Goal: Find specific page/section

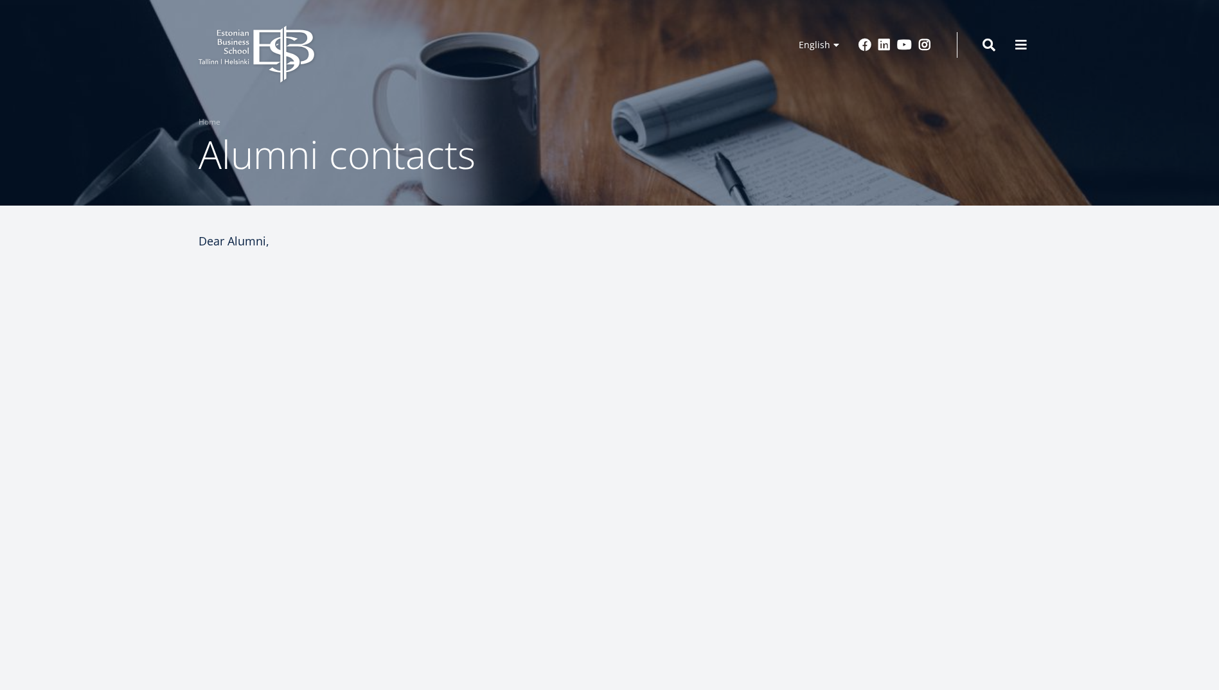
select select "**"
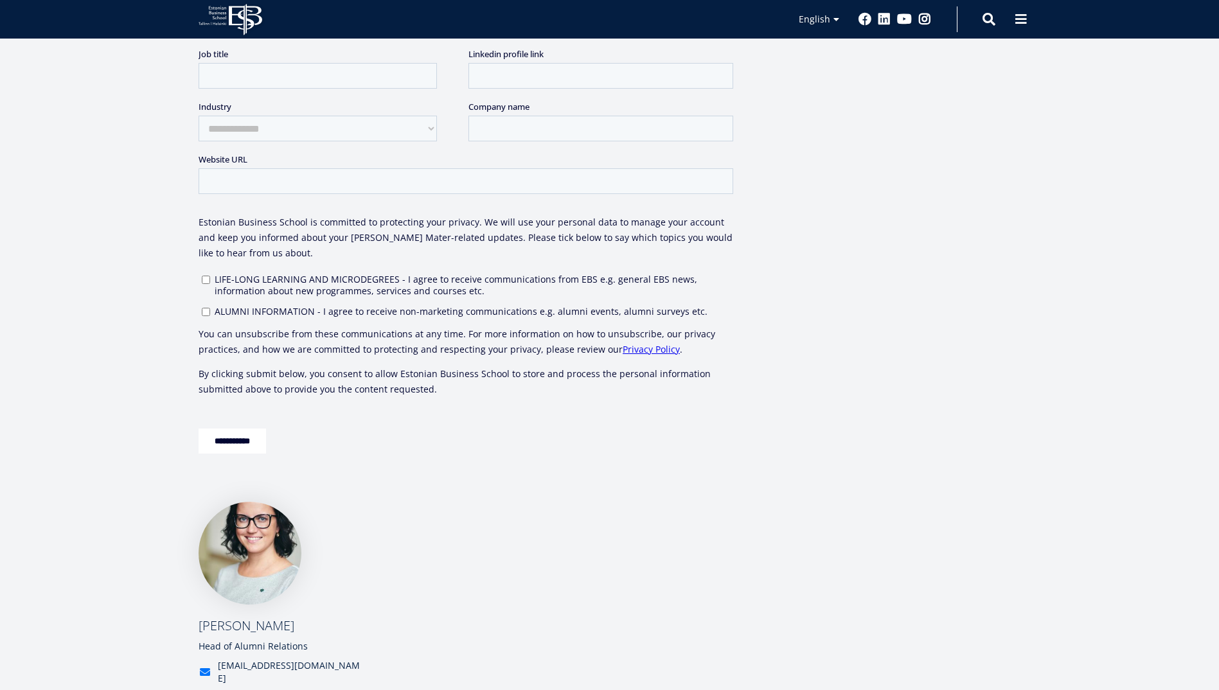
scroll to position [578, 0]
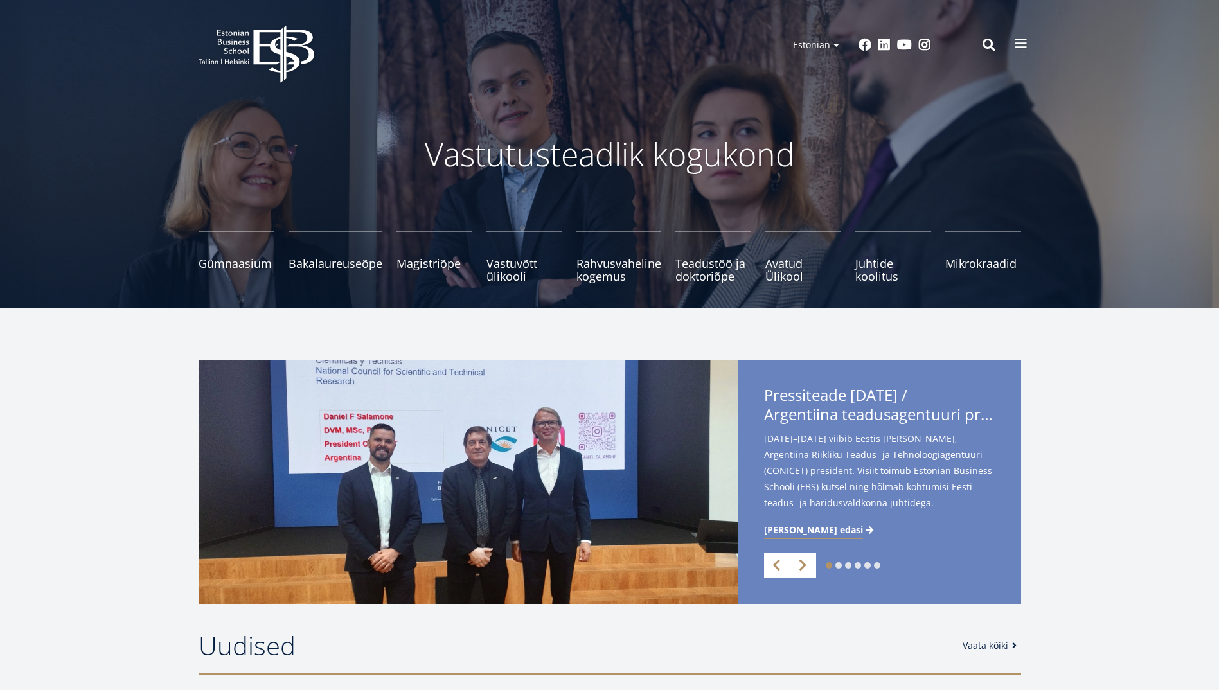
click at [1022, 40] on span at bounding box center [1021, 43] width 13 height 13
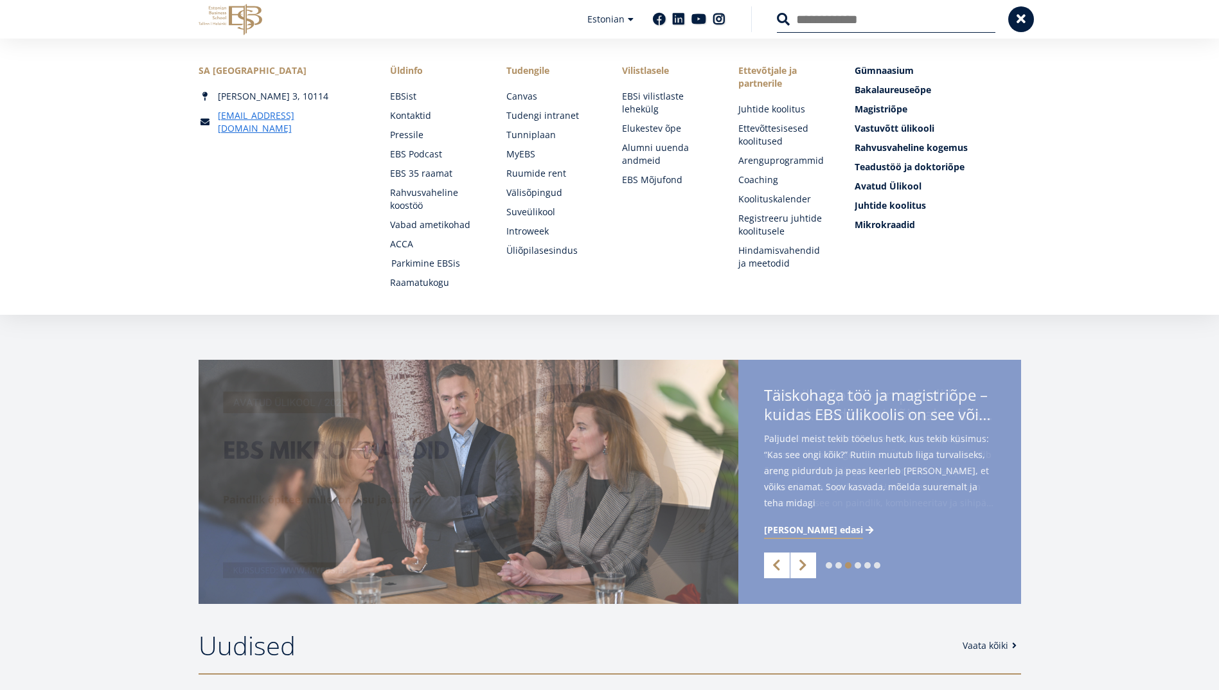
click at [434, 263] on link "Parkimine EBSis" at bounding box center [436, 263] width 91 height 13
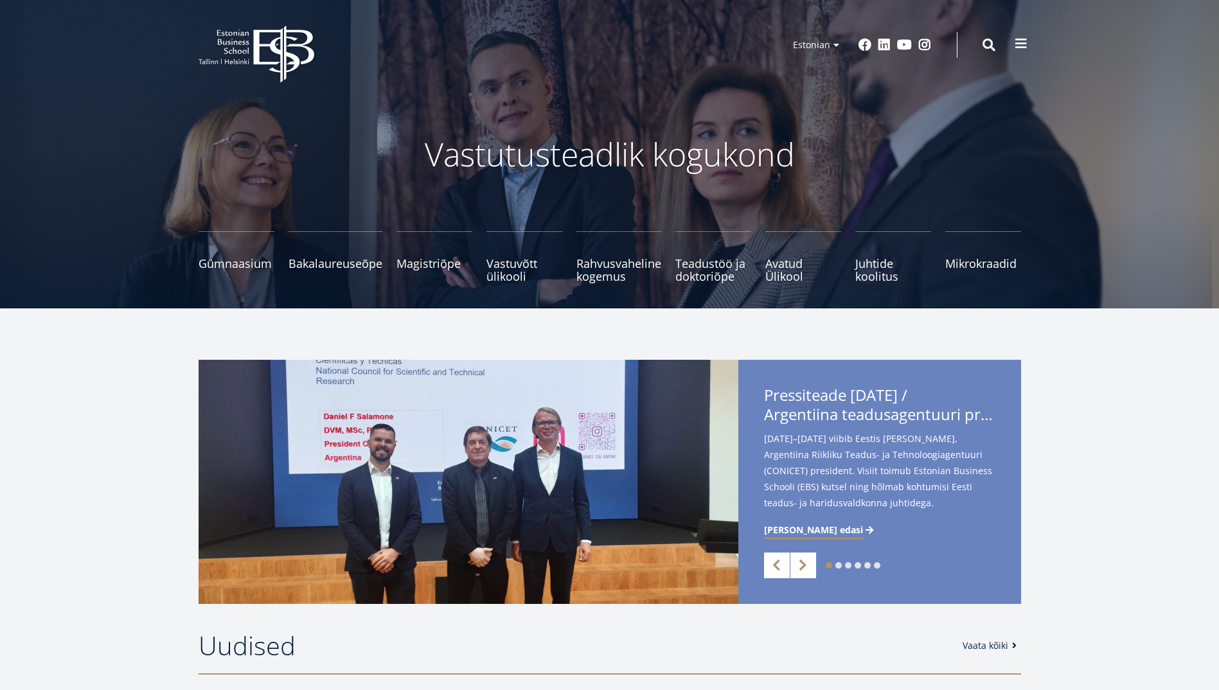
click at [1025, 49] on span at bounding box center [1021, 43] width 13 height 13
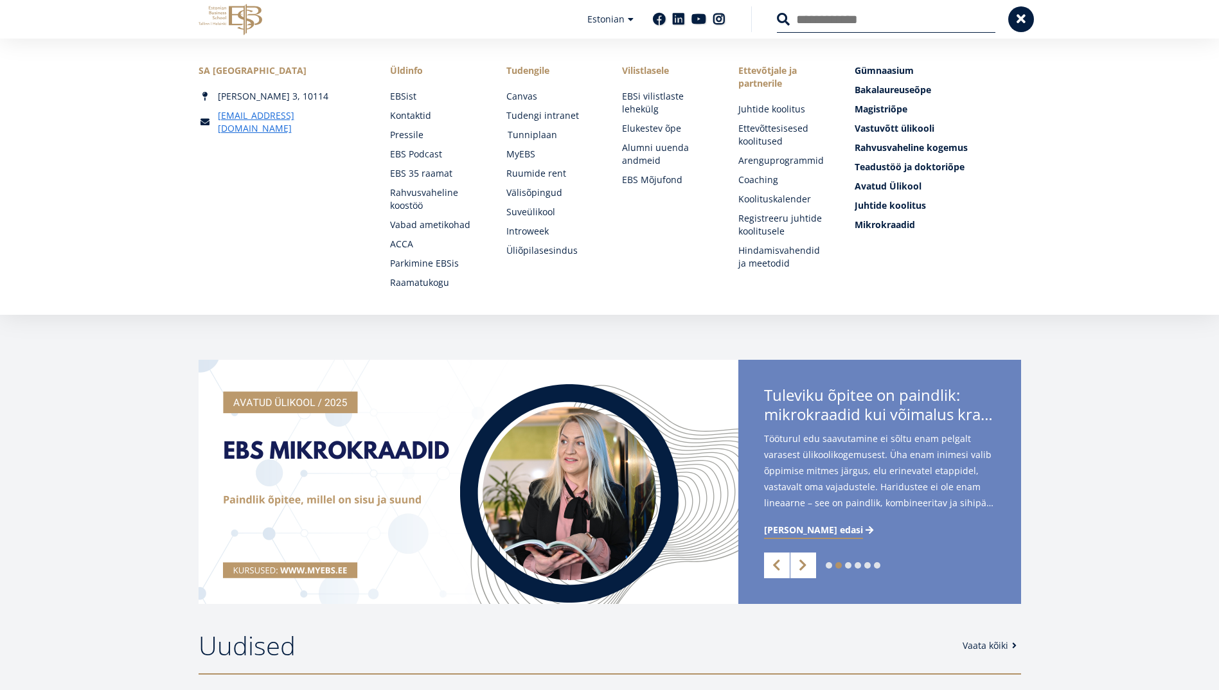
click at [522, 132] on link "Tunniplaan" at bounding box center [553, 135] width 91 height 13
